Goal: Information Seeking & Learning: Find specific page/section

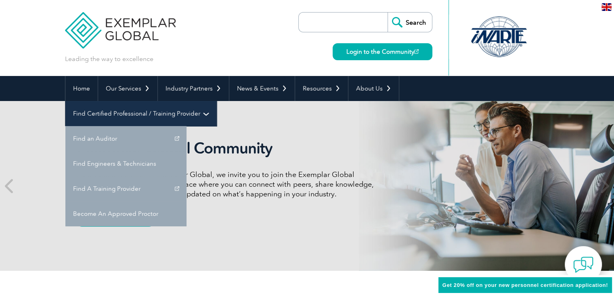
click at [216, 101] on link "Find Certified Professional / Training Provider" at bounding box center [140, 113] width 151 height 25
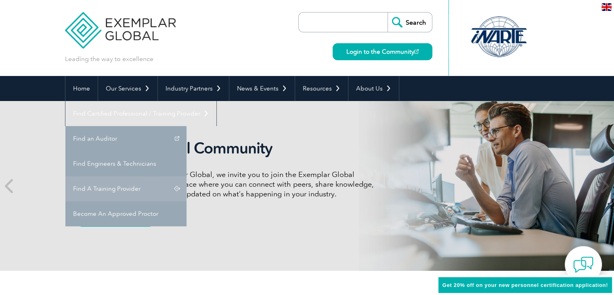
click at [186, 176] on link "Find A Training Provider" at bounding box center [125, 188] width 121 height 25
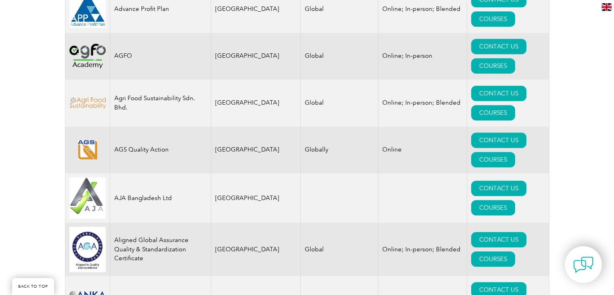
scroll to position [807, 0]
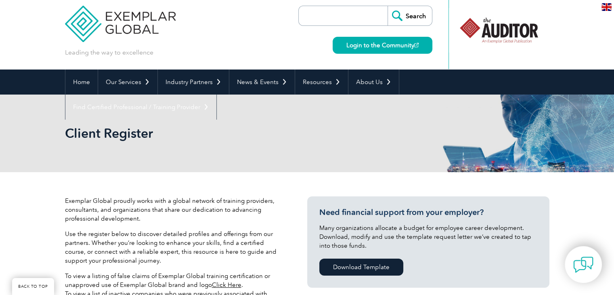
scroll to position [0, 0]
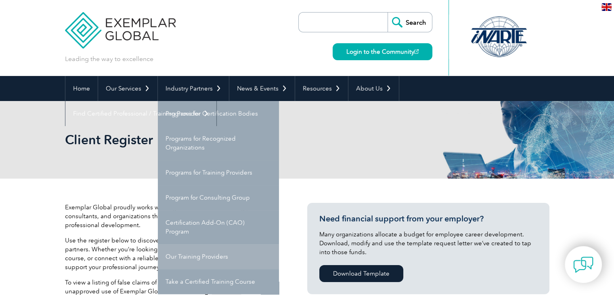
click at [211, 255] on link "Our Training Providers" at bounding box center [218, 256] width 121 height 25
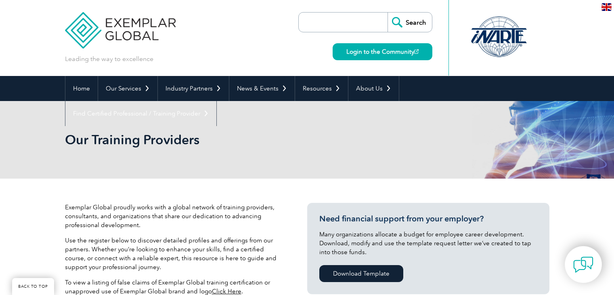
scroll to position [311, 0]
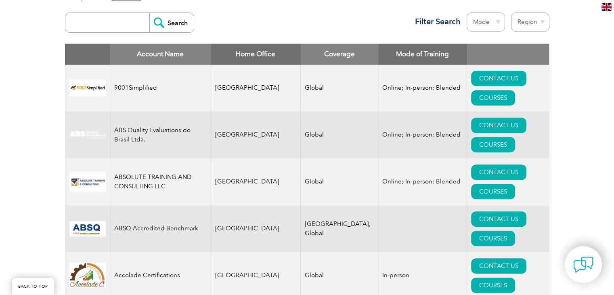
click at [113, 21] on input "search" at bounding box center [109, 22] width 80 height 19
type input "arm"
click at [149, 13] on input "Search" at bounding box center [171, 22] width 44 height 19
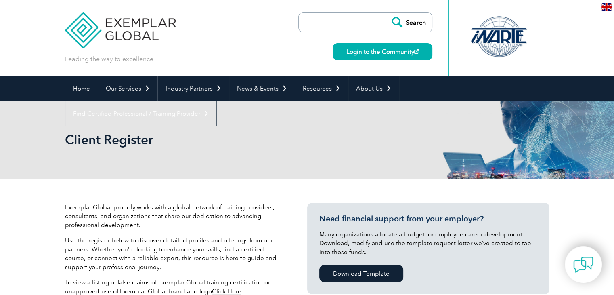
click at [209, 34] on div "Leading the way to excellence Search" at bounding box center [307, 38] width 484 height 76
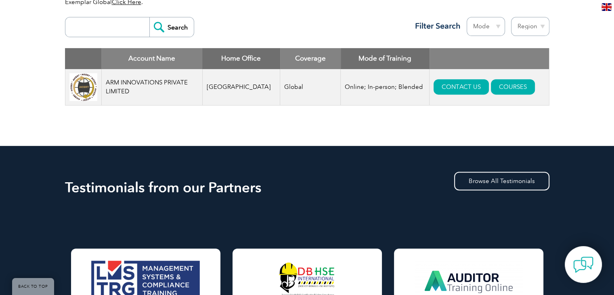
scroll to position [274, 0]
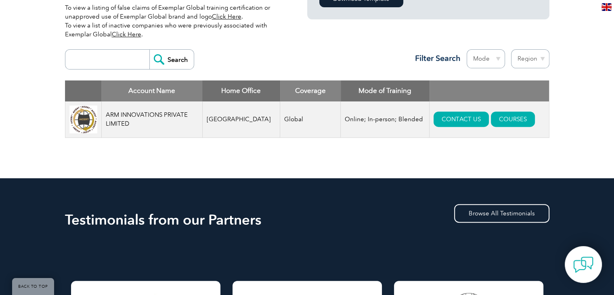
click at [463, 163] on div "Exemplar Global proudly works with a global network of training providers, cons…" at bounding box center [307, 41] width 484 height 274
